Goal: Information Seeking & Learning: Learn about a topic

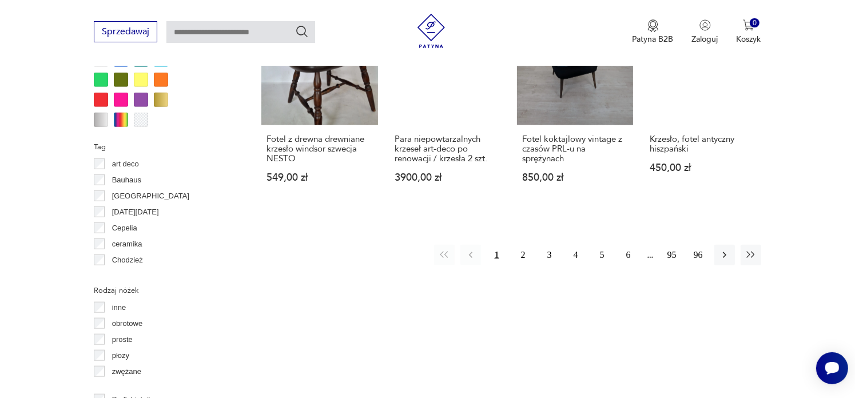
scroll to position [1154, 0]
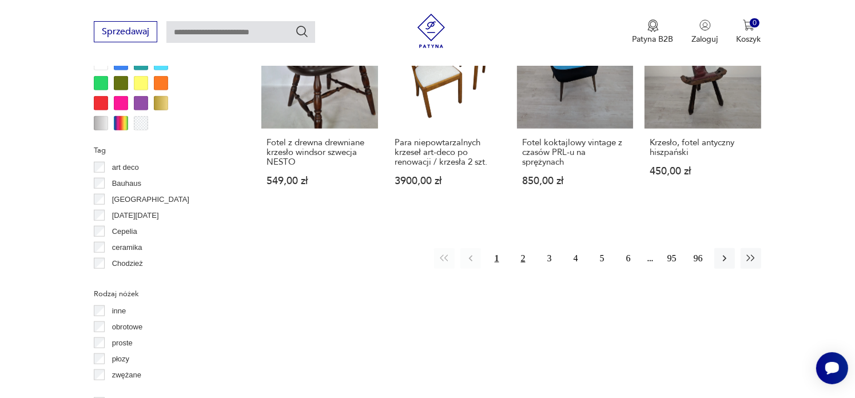
click at [521, 248] on button "2" at bounding box center [523, 258] width 21 height 21
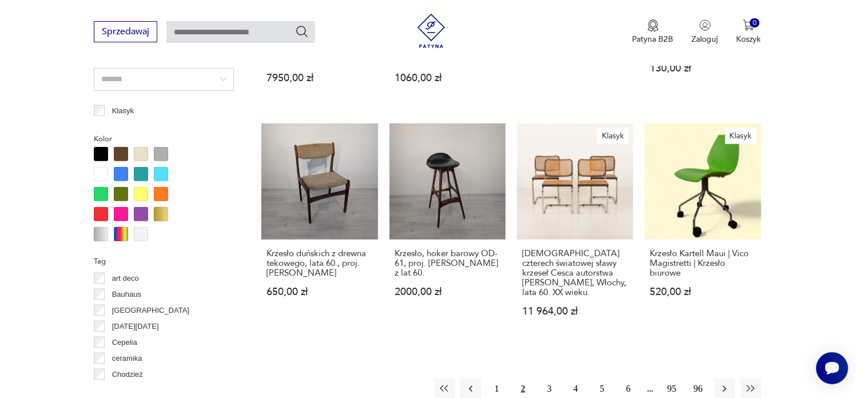
scroll to position [1048, 0]
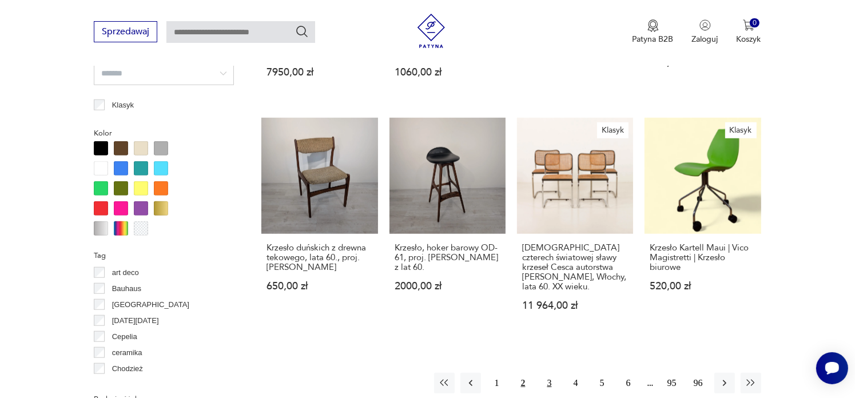
click at [548, 373] on button "3" at bounding box center [549, 383] width 21 height 21
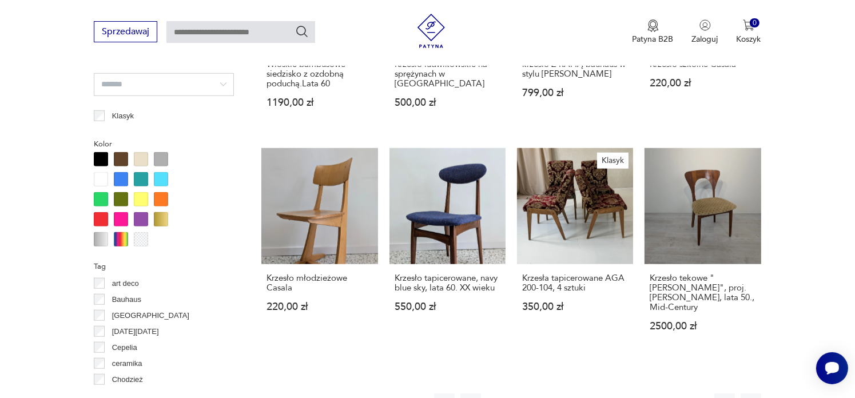
scroll to position [1046, 0]
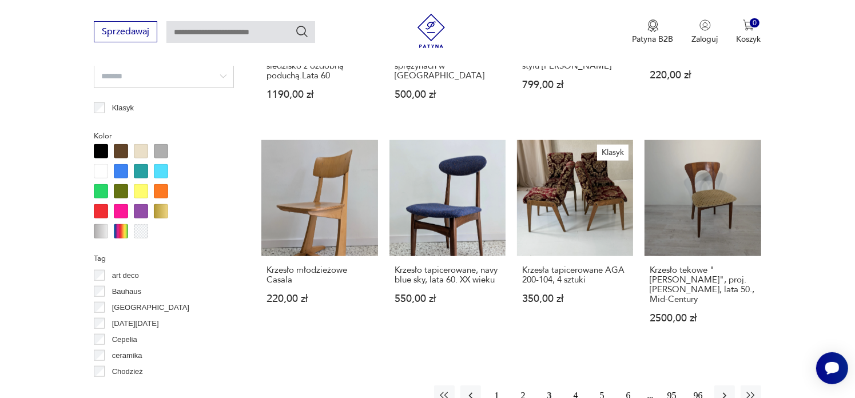
click at [578, 385] on button "4" at bounding box center [575, 395] width 21 height 21
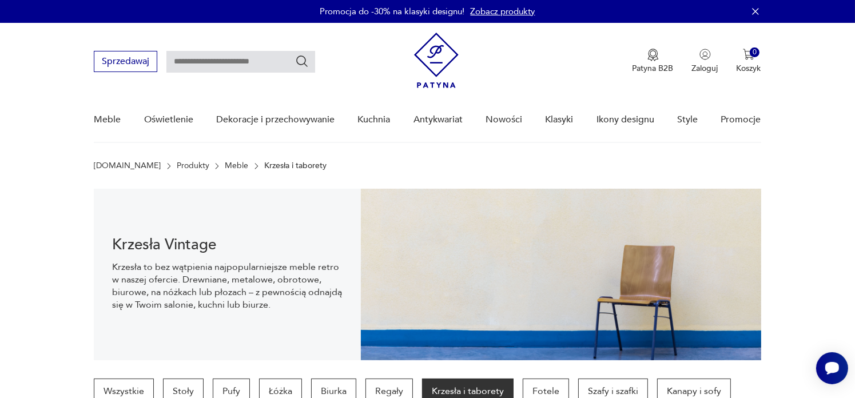
click at [199, 63] on input "text" at bounding box center [240, 62] width 149 height 22
type input "*******"
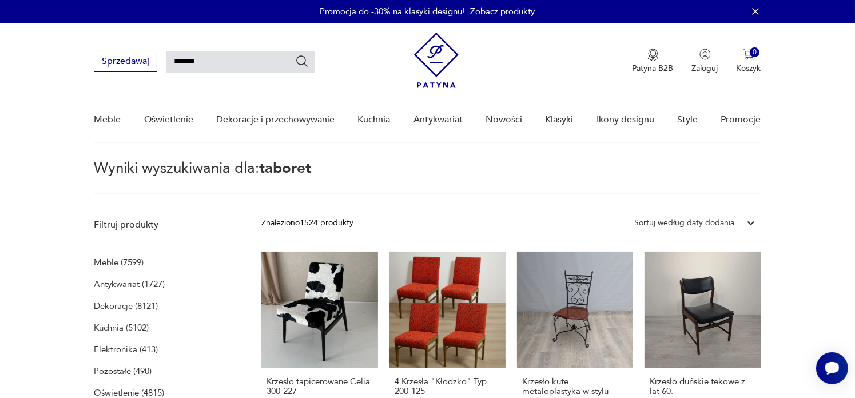
type input "*******"
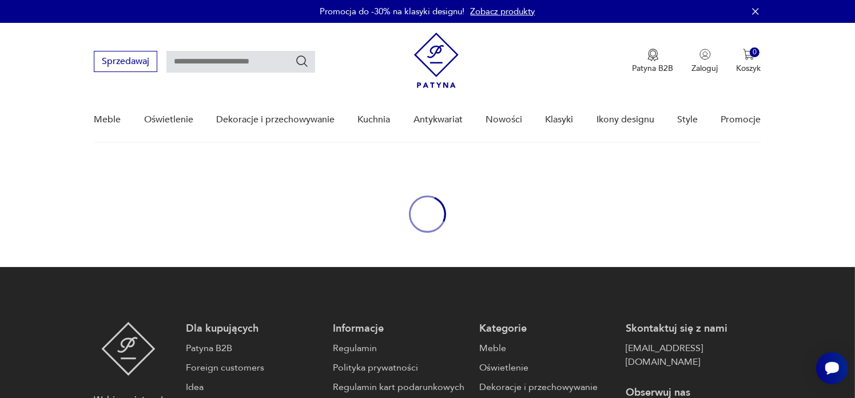
type input "*******"
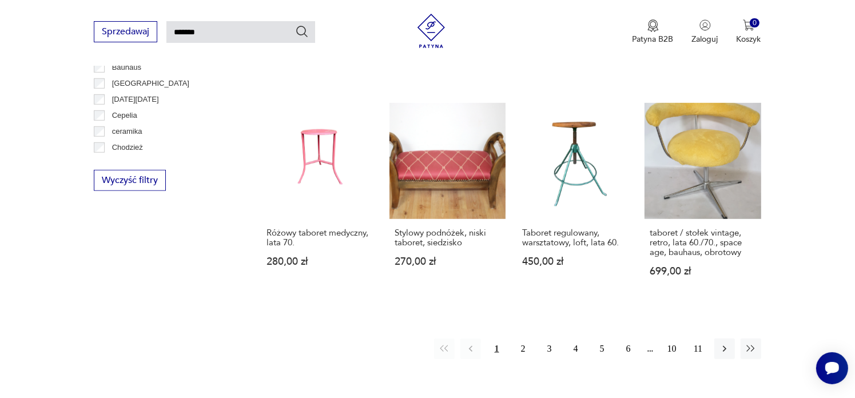
scroll to position [831, 0]
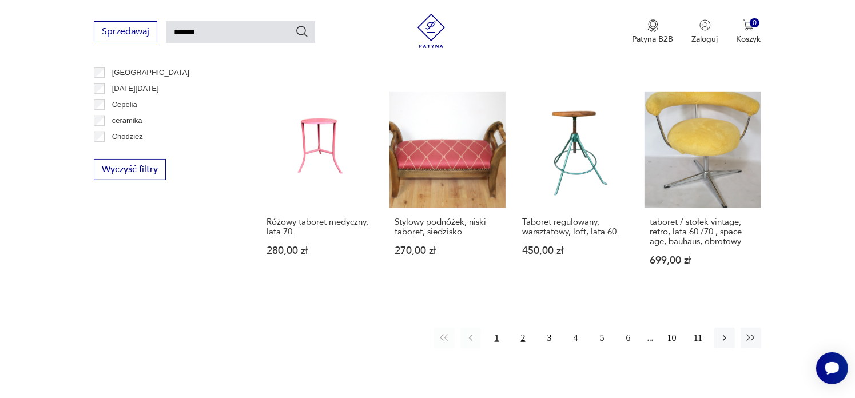
click at [521, 328] on button "2" at bounding box center [523, 338] width 21 height 21
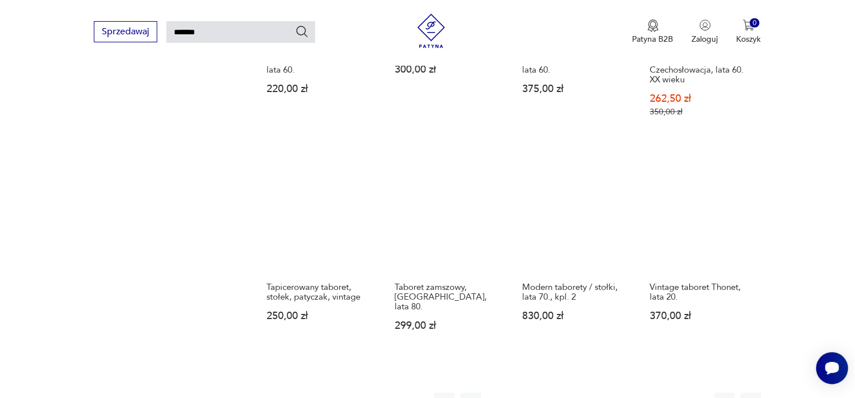
scroll to position [823, 0]
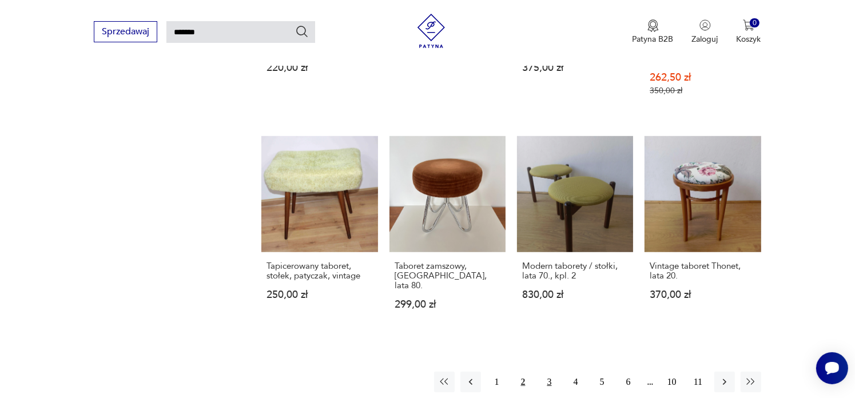
click at [549, 372] on button "3" at bounding box center [549, 382] width 21 height 21
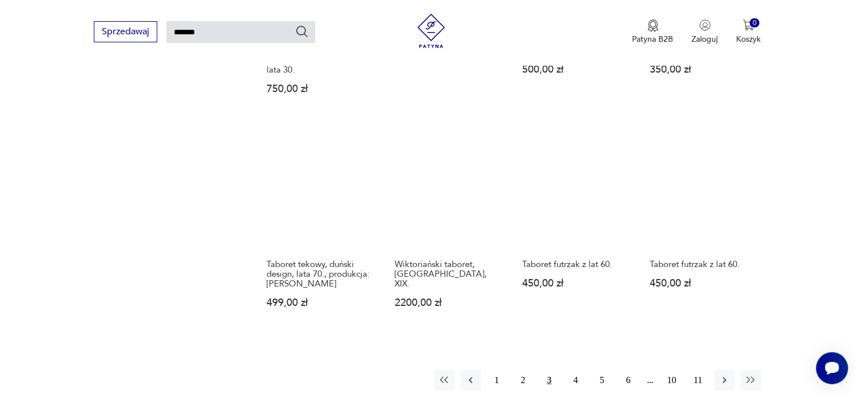
scroll to position [786, 0]
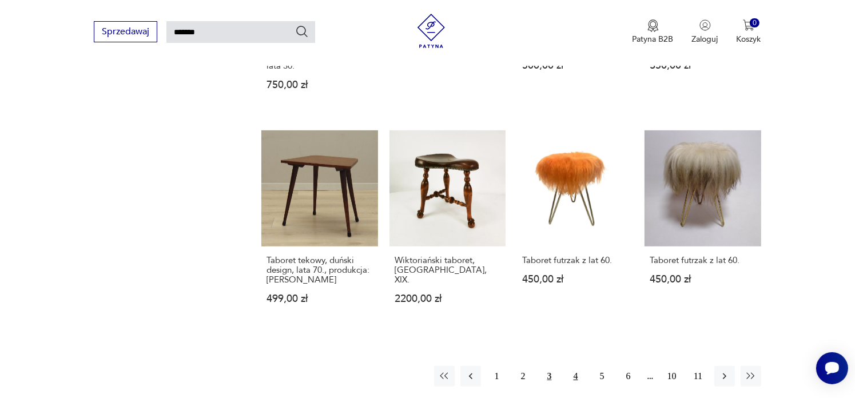
click at [575, 366] on button "4" at bounding box center [575, 376] width 21 height 21
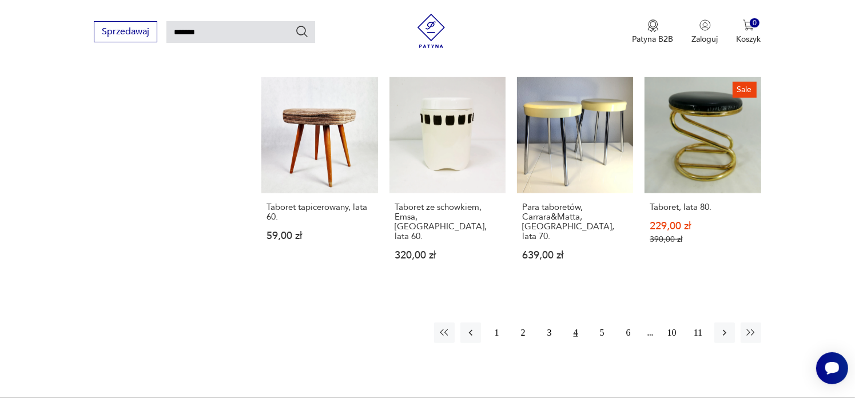
scroll to position [891, 0]
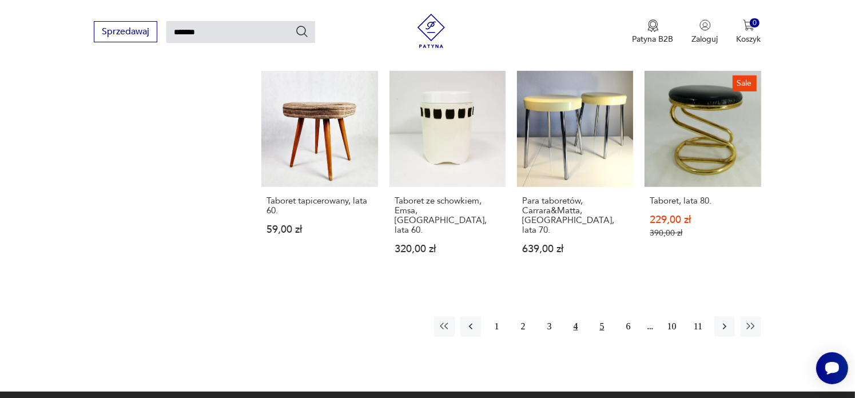
click at [601, 316] on button "5" at bounding box center [602, 326] width 21 height 21
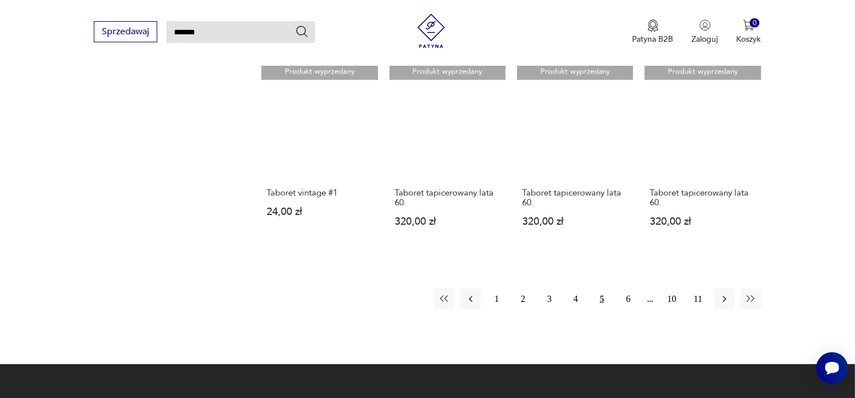
scroll to position [830, 0]
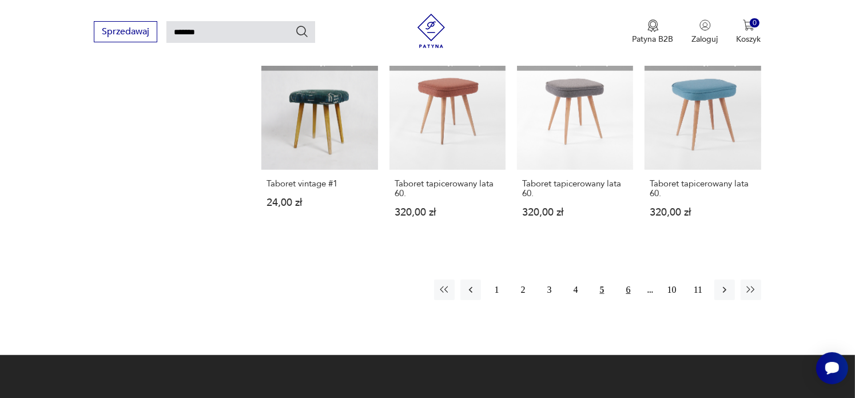
click at [628, 290] on button "6" at bounding box center [628, 290] width 21 height 21
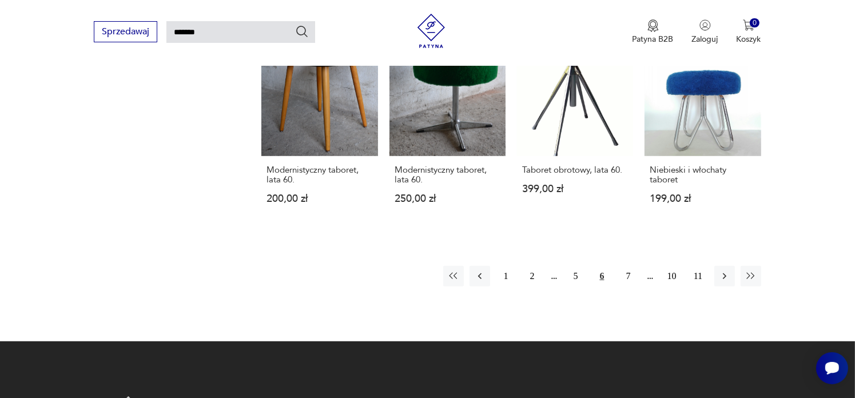
scroll to position [846, 0]
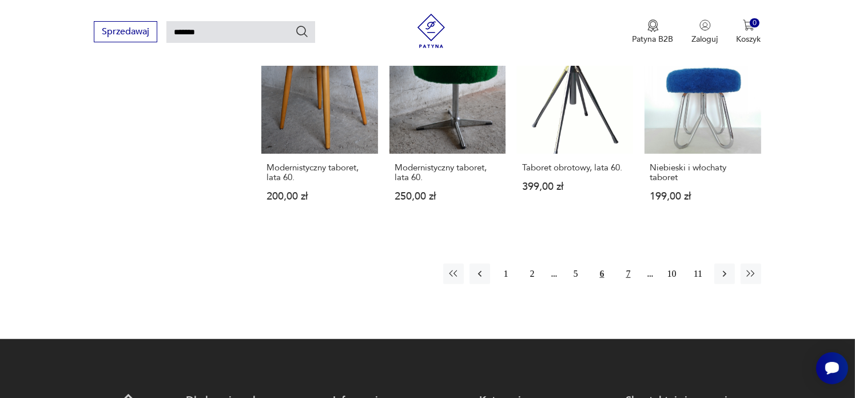
click at [624, 264] on button "7" at bounding box center [628, 274] width 21 height 21
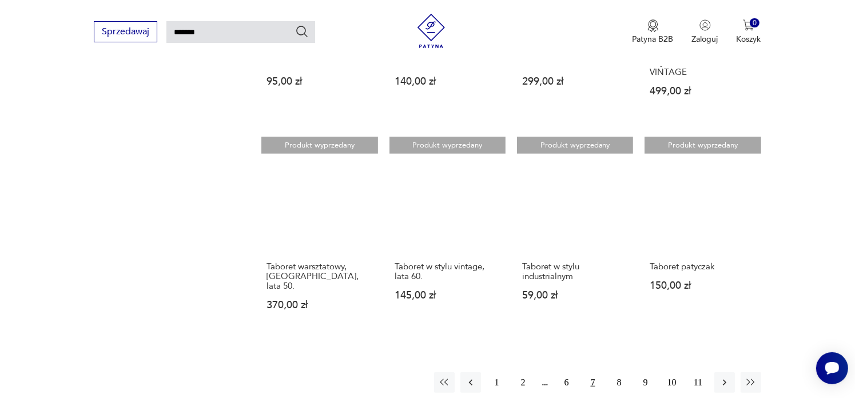
scroll to position [761, 0]
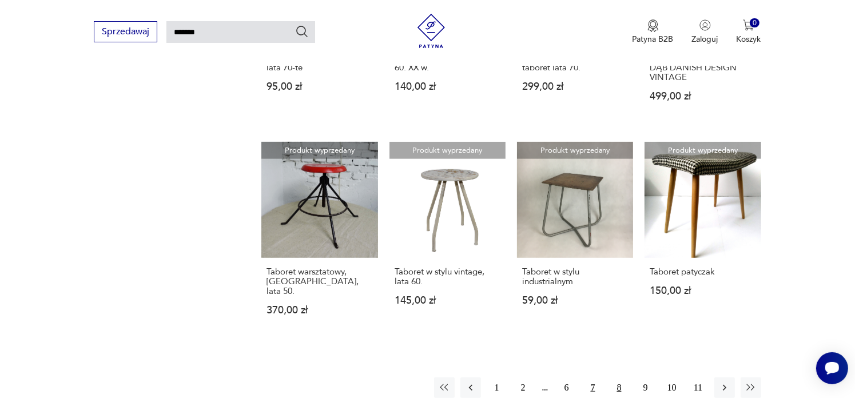
click at [619, 377] on button "8" at bounding box center [619, 387] width 21 height 21
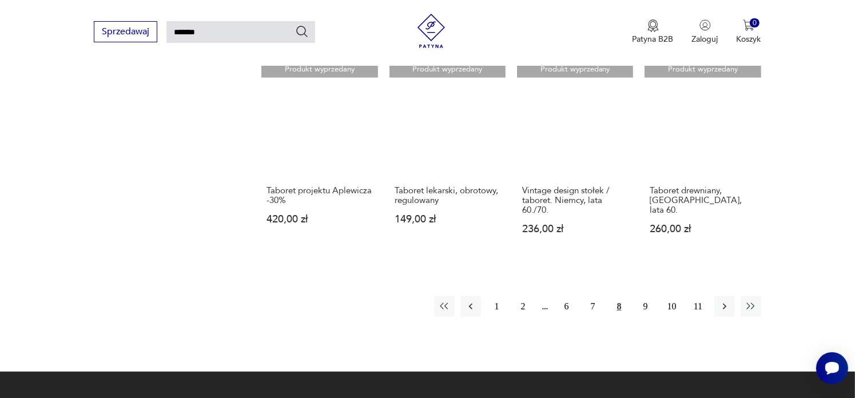
scroll to position [812, 0]
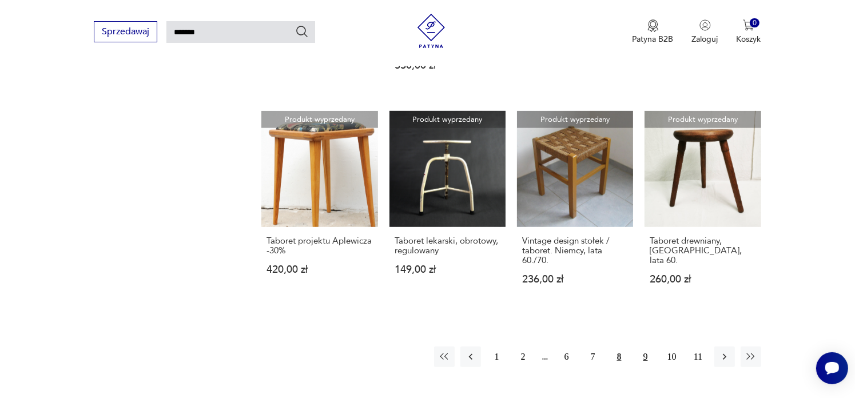
click at [641, 346] on button "9" at bounding box center [645, 356] width 21 height 21
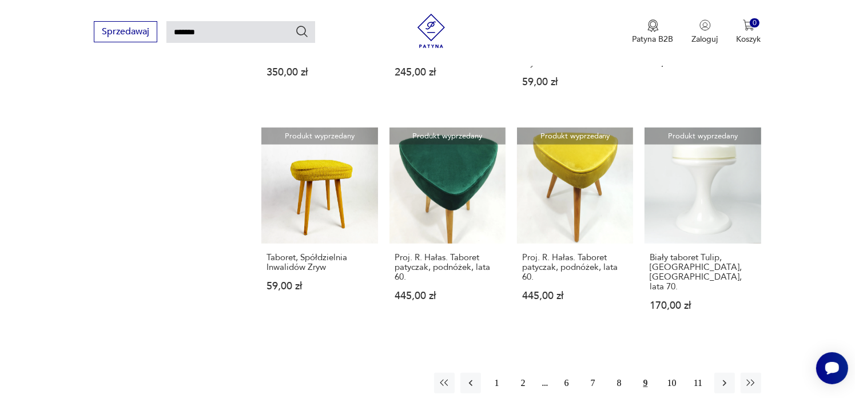
scroll to position [821, 0]
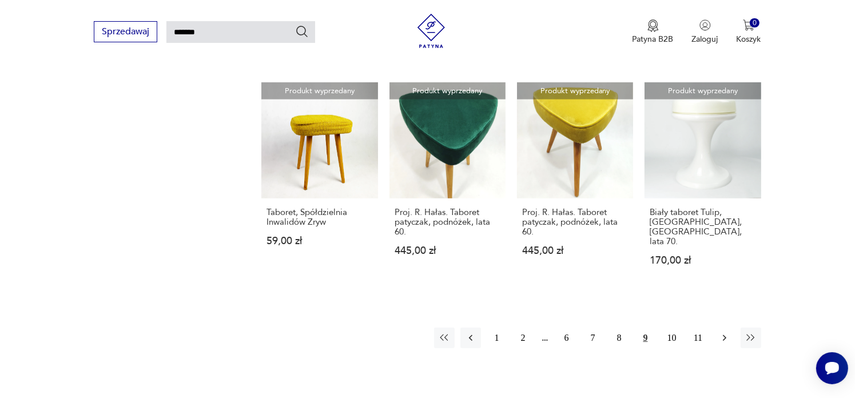
click at [724, 332] on icon "button" at bounding box center [724, 337] width 11 height 11
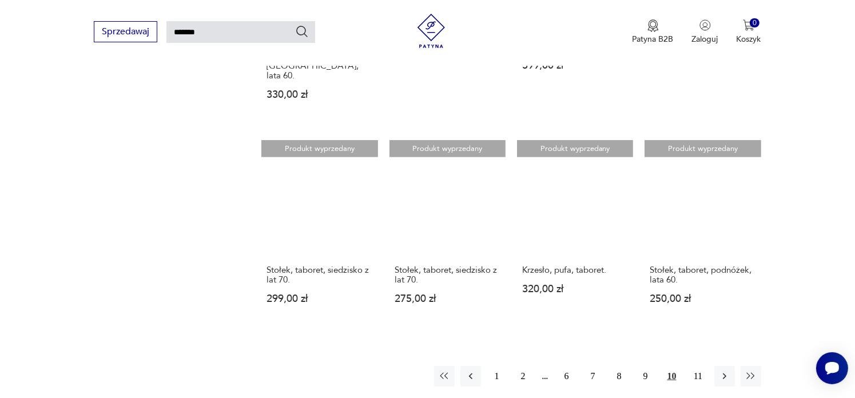
scroll to position [798, 0]
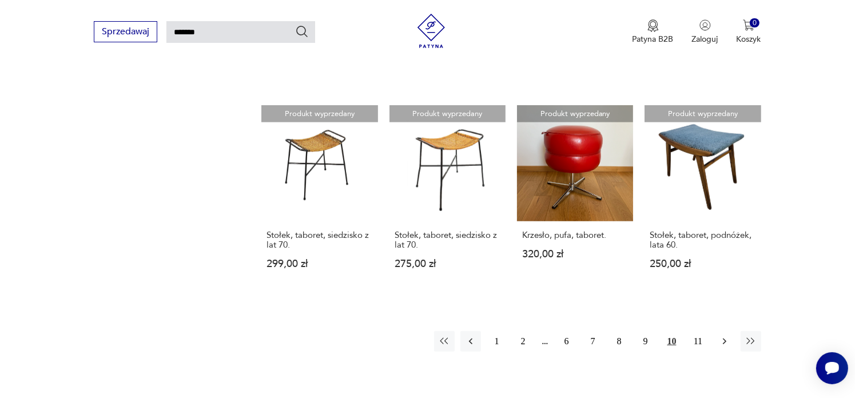
click at [727, 336] on icon "button" at bounding box center [724, 341] width 11 height 11
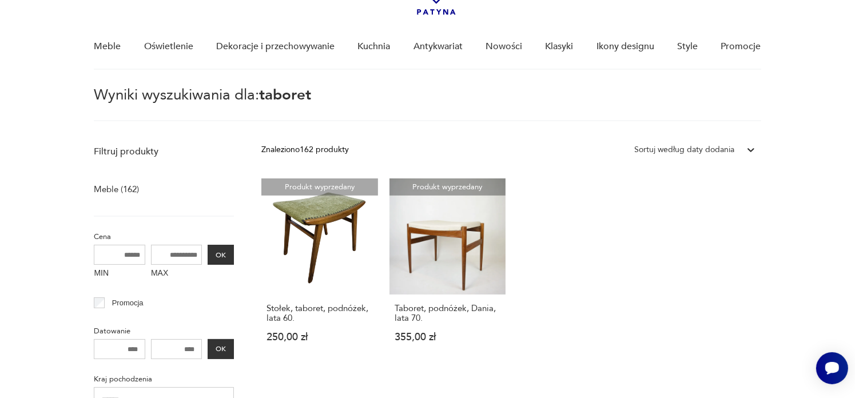
scroll to position [86, 0]
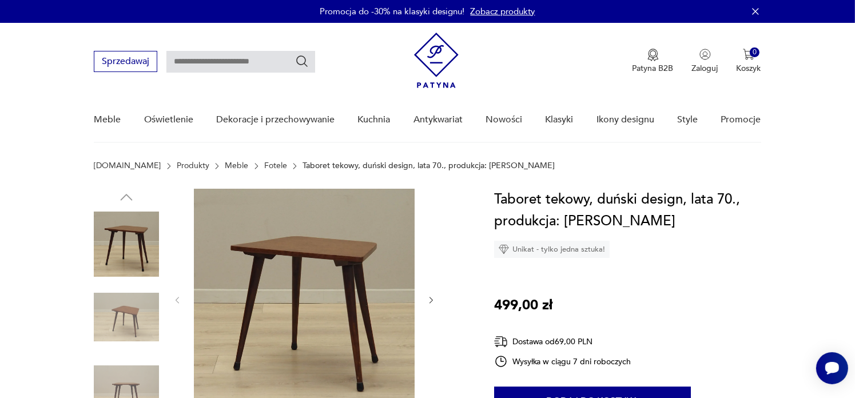
click at [328, 253] on img at bounding box center [304, 299] width 221 height 221
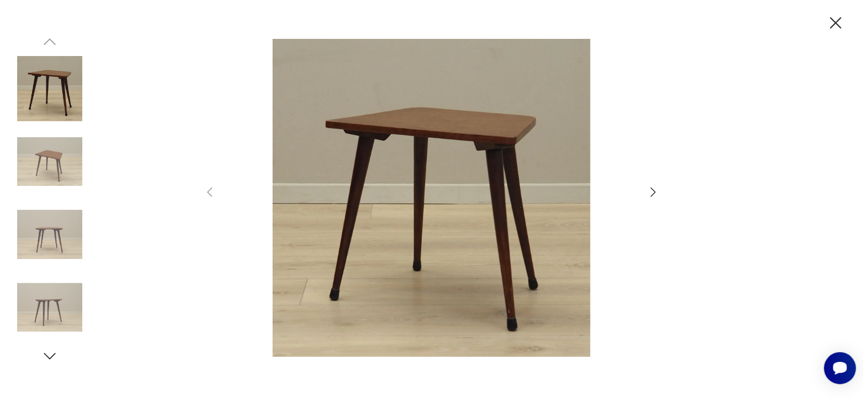
click at [63, 244] on img at bounding box center [49, 234] width 65 height 65
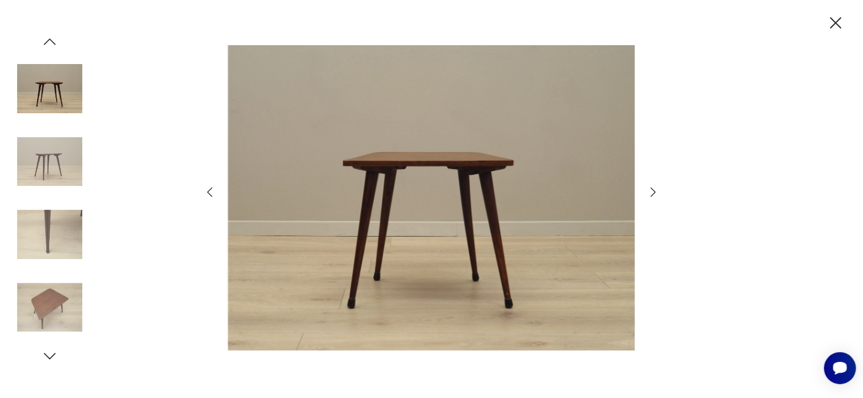
click at [57, 110] on img at bounding box center [49, 88] width 65 height 65
click at [53, 314] on img at bounding box center [49, 307] width 65 height 65
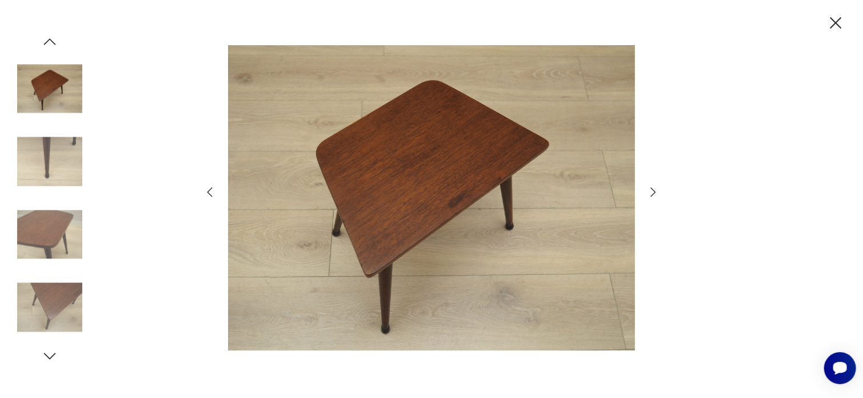
click at [840, 21] on icon "button" at bounding box center [836, 23] width 20 height 20
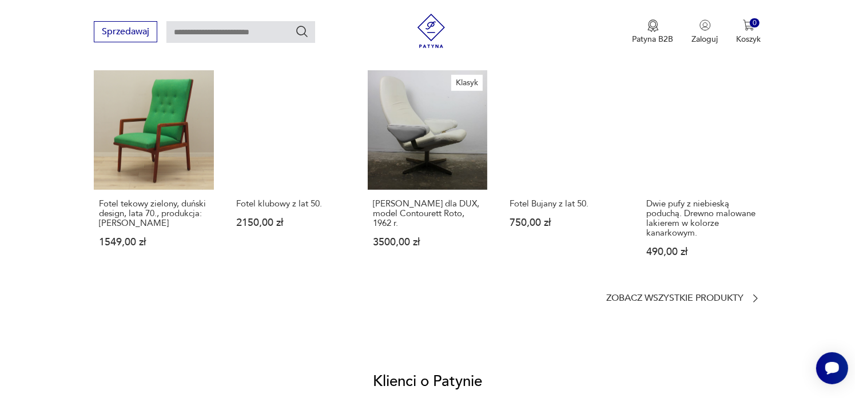
scroll to position [832, 0]
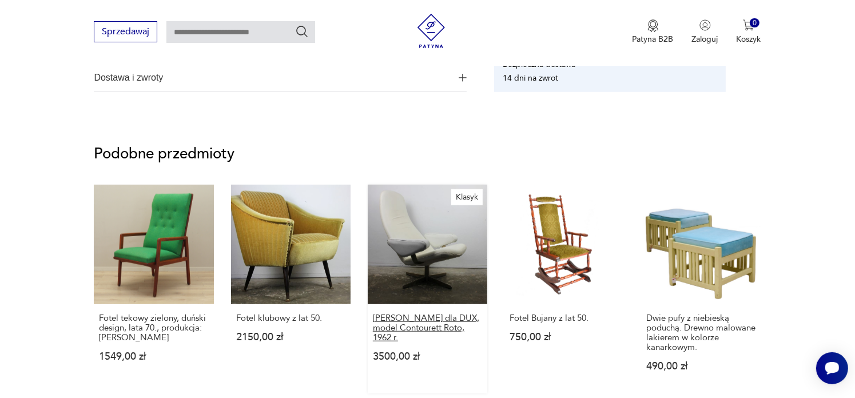
click at [426, 324] on p "[PERSON_NAME] dla DUX, model Contourett Roto, 1962 r." at bounding box center [427, 327] width 109 height 29
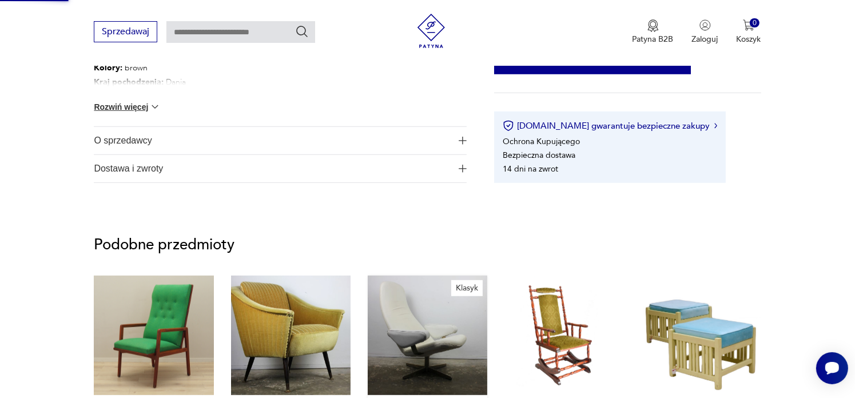
scroll to position [399, 0]
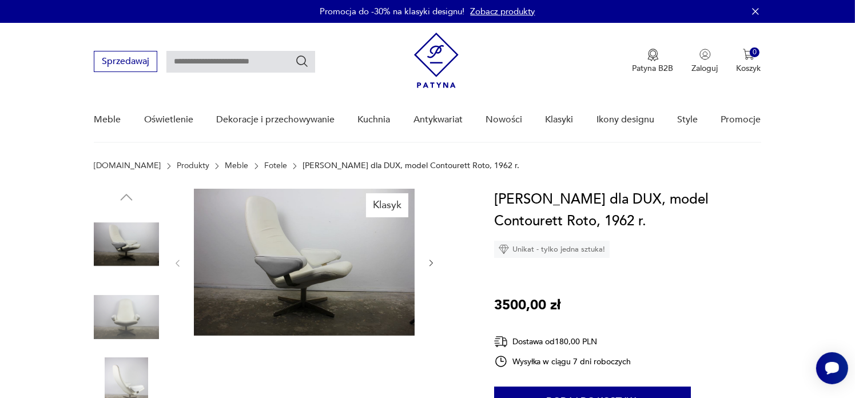
click at [123, 306] on img at bounding box center [126, 317] width 65 height 65
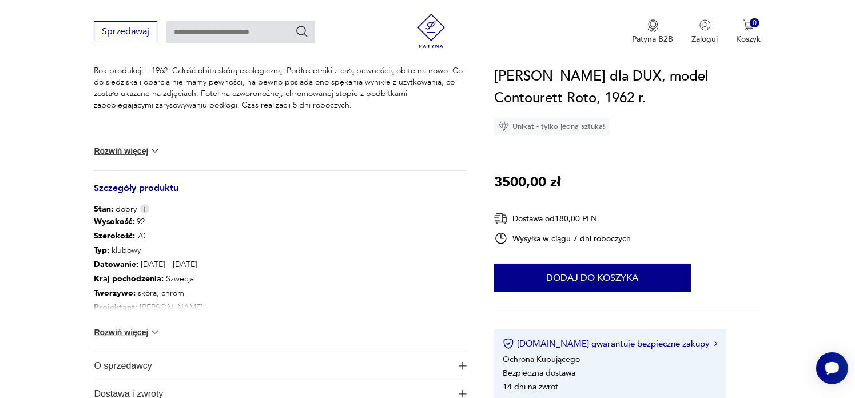
scroll to position [563, 0]
